Goal: Information Seeking & Learning: Learn about a topic

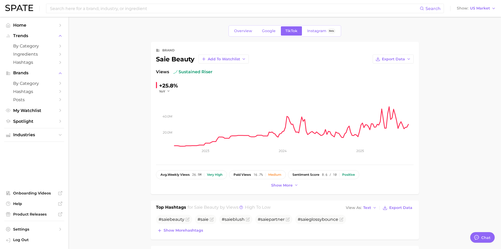
type textarea "x"
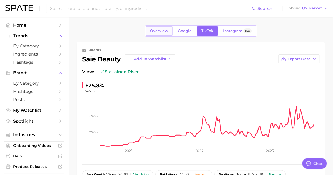
click at [154, 34] on link "Overview" at bounding box center [158, 30] width 27 height 9
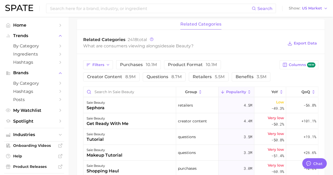
scroll to position [213, 0]
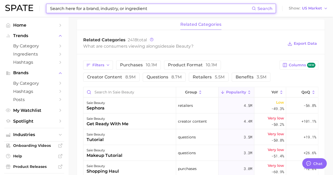
click at [120, 10] on input at bounding box center [150, 8] width 202 height 9
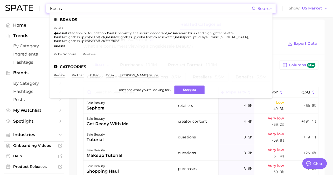
click at [56, 30] on li "kosas kosas tinted face oil foundation , kosas chemistry aha serum deodorant , …" at bounding box center [158, 37] width 208 height 22
click at [57, 29] on link "kosas" at bounding box center [58, 28] width 9 height 4
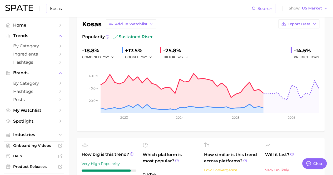
scroll to position [35, 0]
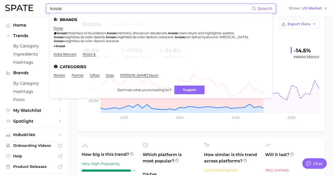
click at [92, 8] on input "kosas" at bounding box center [150, 8] width 202 height 9
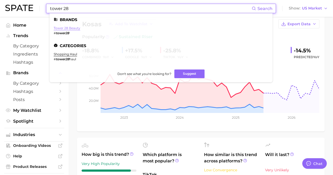
type input "tower 28"
click at [74, 27] on link "tower 28 beauty" at bounding box center [67, 28] width 27 height 4
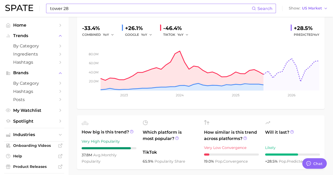
scroll to position [58, 0]
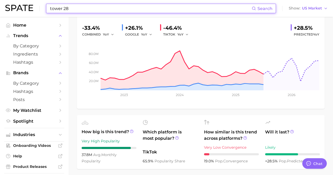
click at [71, 8] on input "tower 28" at bounding box center [150, 8] width 202 height 9
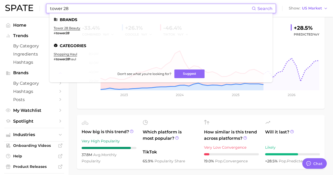
click at [71, 8] on input "tower 28" at bounding box center [150, 8] width 202 height 9
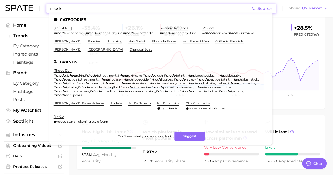
type input "rhode"
click at [66, 71] on link "rhode skin" at bounding box center [63, 70] width 18 height 4
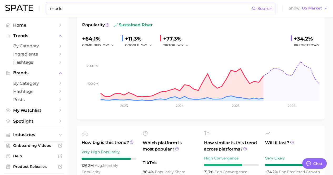
scroll to position [47, 0]
click at [112, 13] on div "rhode Search Show US Market" at bounding box center [166, 8] width 322 height 17
click at [112, 11] on input "rhode" at bounding box center [150, 8] width 202 height 9
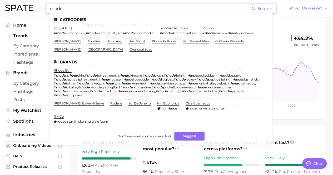
click at [112, 11] on input "rhode" at bounding box center [150, 8] width 202 height 9
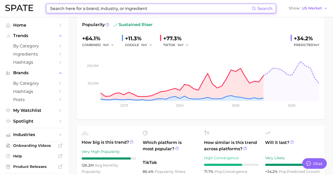
click at [112, 11] on input at bounding box center [150, 8] width 202 height 9
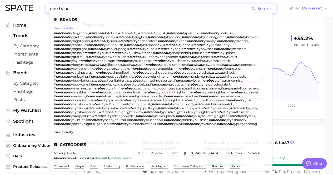
click at [65, 28] on link "rare beauty" at bounding box center [63, 28] width 19 height 4
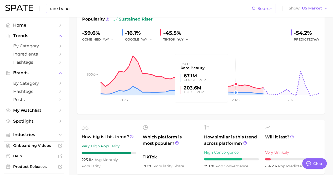
scroll to position [53, 0]
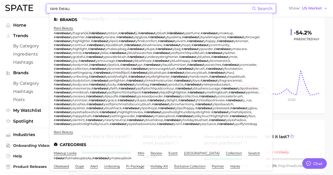
click at [107, 9] on input "rare beau" at bounding box center [150, 8] width 202 height 9
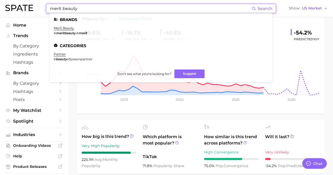
click at [64, 25] on ul "Brands merit beauty # meritbeauty , # merit Categories partner # beauty ofjoseo…" at bounding box center [160, 47] width 223 height 69
click at [65, 26] on ul "Brands merit beauty # meritbeauty , # merit Categories partner # beauty ofjoseo…" at bounding box center [160, 47] width 223 height 69
click at [67, 26] on ul "Brands merit beauty # meritbeauty , # merit Categories partner # beauty ofjoseo…" at bounding box center [160, 47] width 223 height 69
click at [68, 27] on link "merit beauty" at bounding box center [64, 28] width 20 height 4
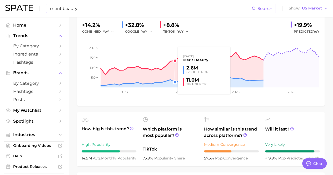
scroll to position [61, 0]
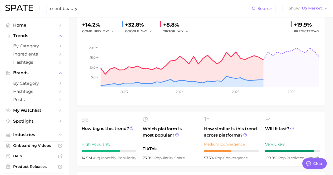
click at [105, 5] on input "merit beauty" at bounding box center [150, 8] width 202 height 9
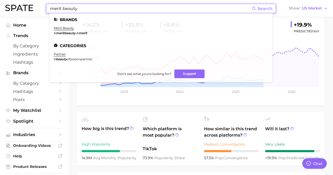
click at [105, 5] on input "merit beauty" at bounding box center [150, 8] width 202 height 9
click at [106, 6] on input "merit beauty" at bounding box center [150, 8] width 202 height 9
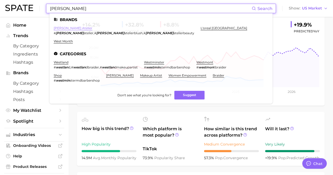
type input "[PERSON_NAME]"
click at [72, 30] on link "[PERSON_NAME] atelier" at bounding box center [73, 28] width 39 height 4
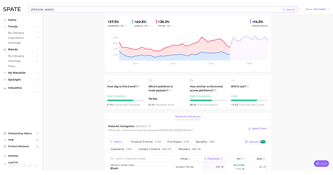
scroll to position [57, 0]
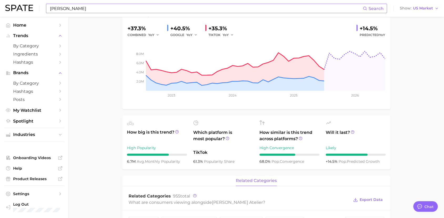
type textarea "x"
